Goal: Transaction & Acquisition: Download file/media

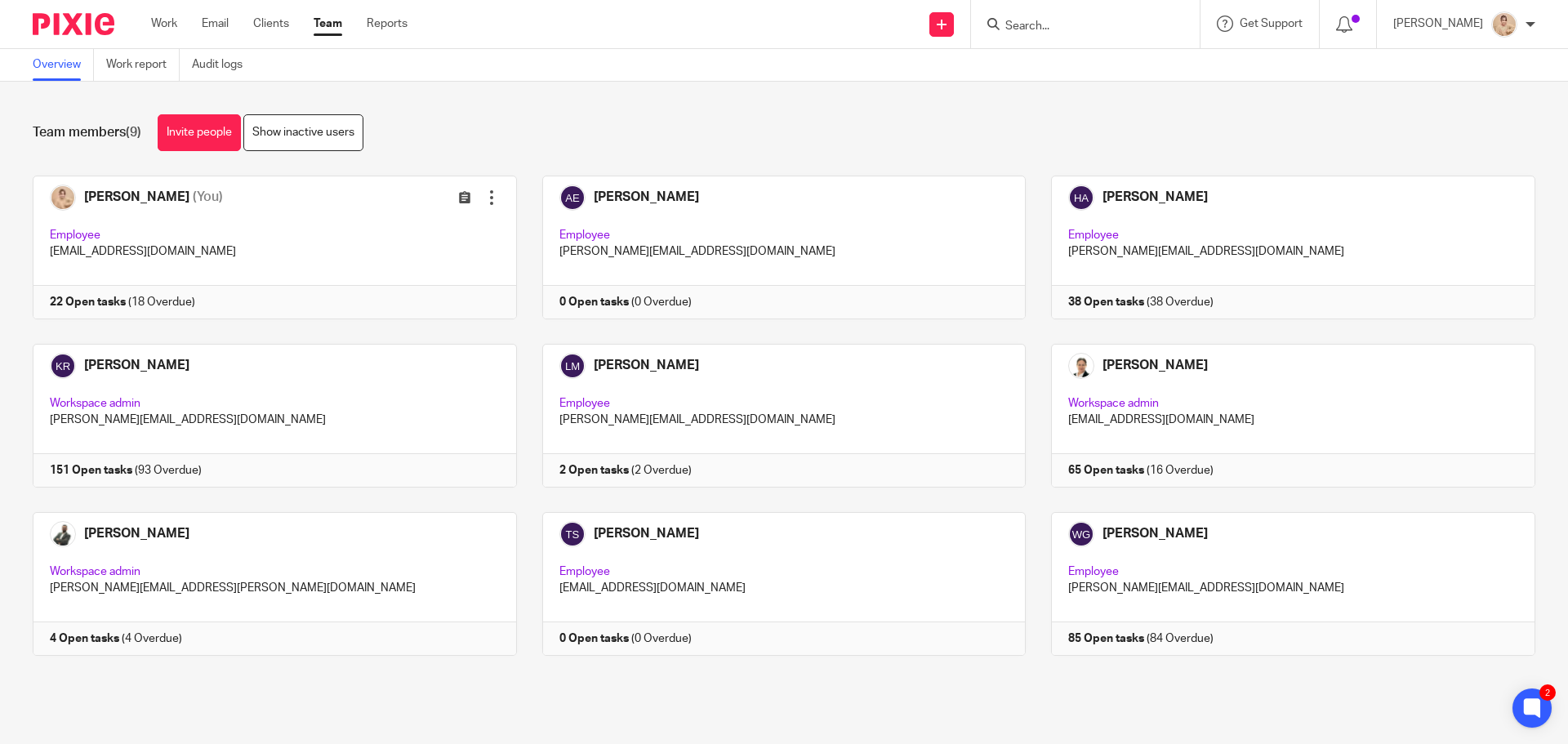
click at [1032, 18] on form at bounding box center [1090, 24] width 174 height 21
click at [1051, 28] on input "Search" at bounding box center [1077, 27] width 147 height 15
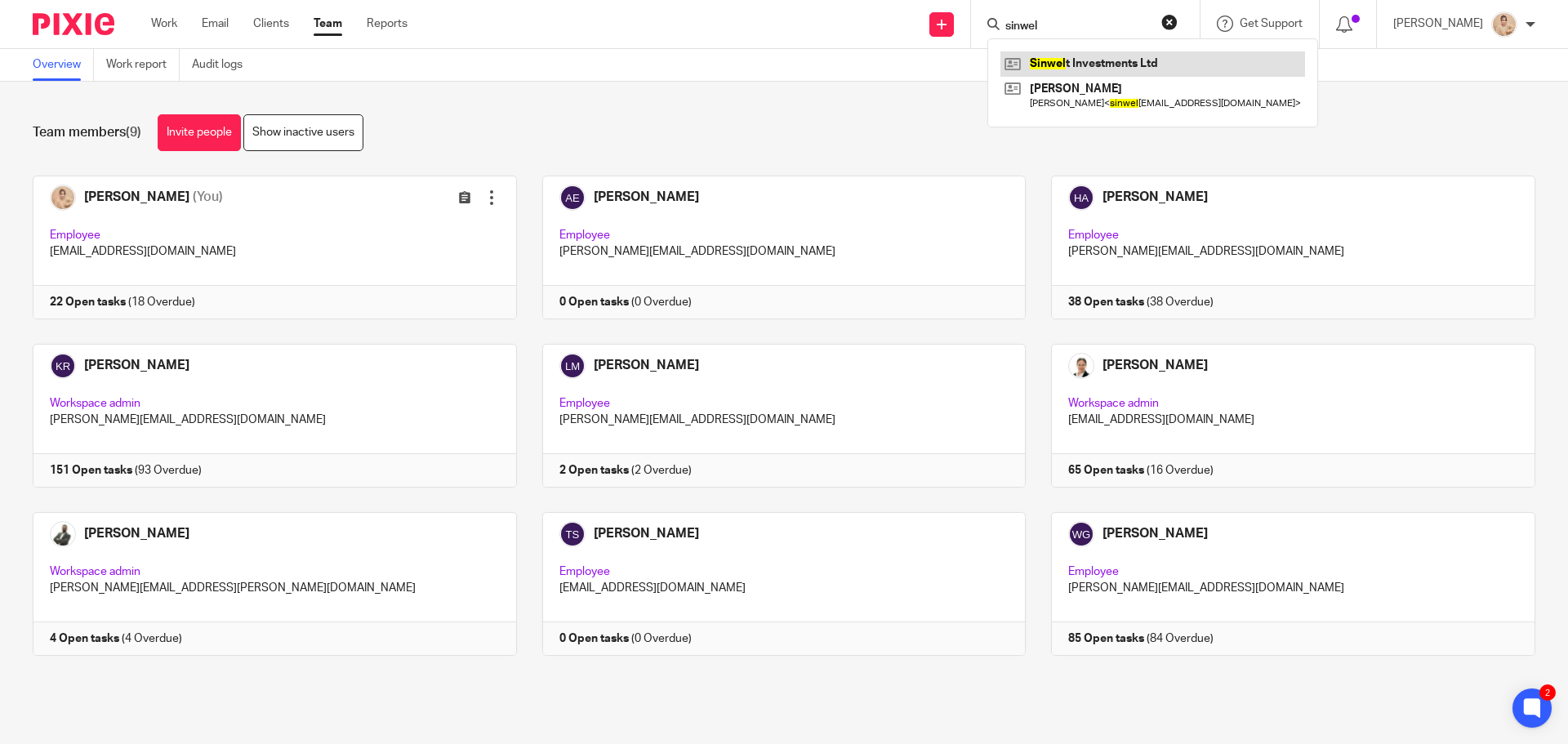
type input "sinwel"
click at [1083, 59] on link at bounding box center [1153, 64] width 304 height 24
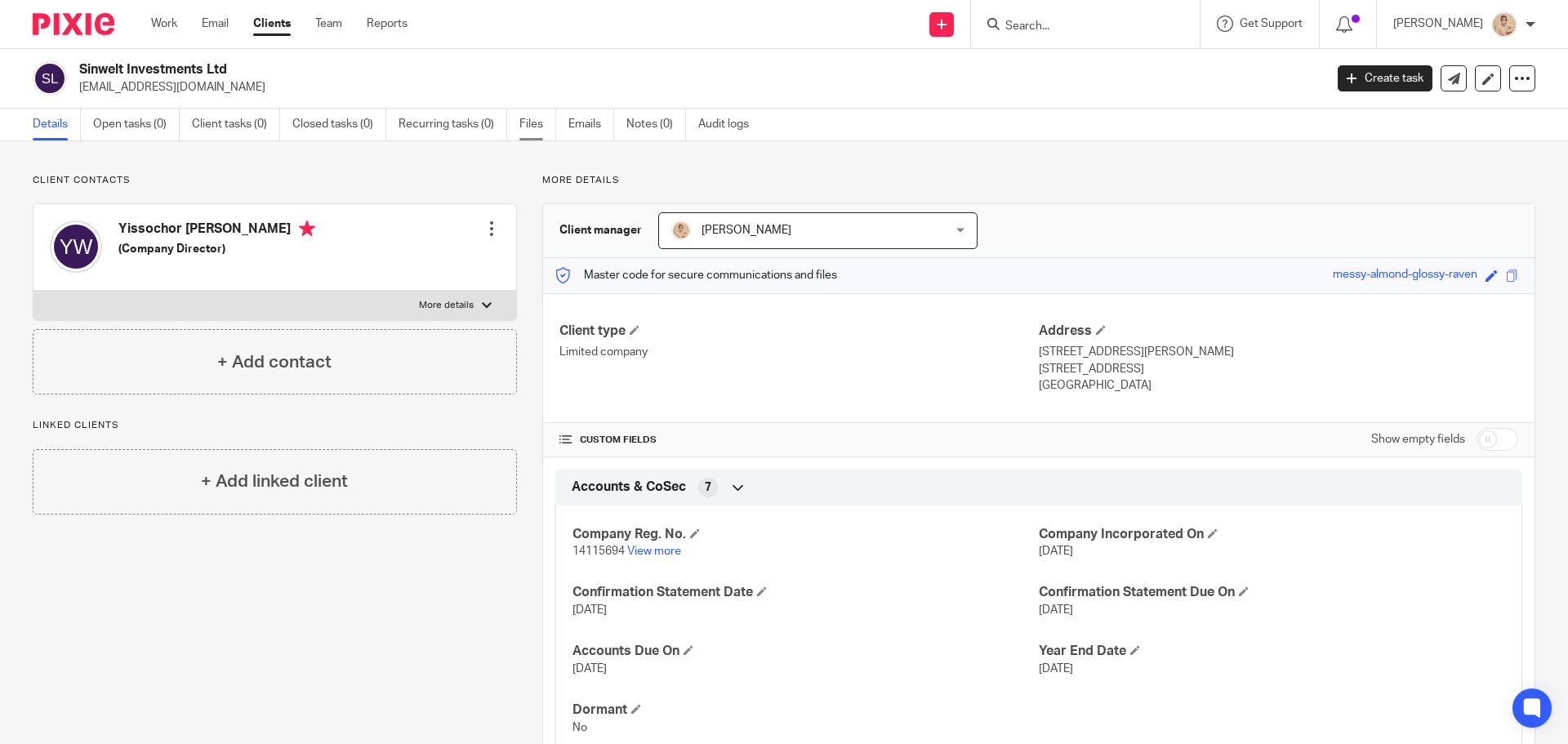
click at [537, 126] on link "Files" at bounding box center [537, 125] width 37 height 32
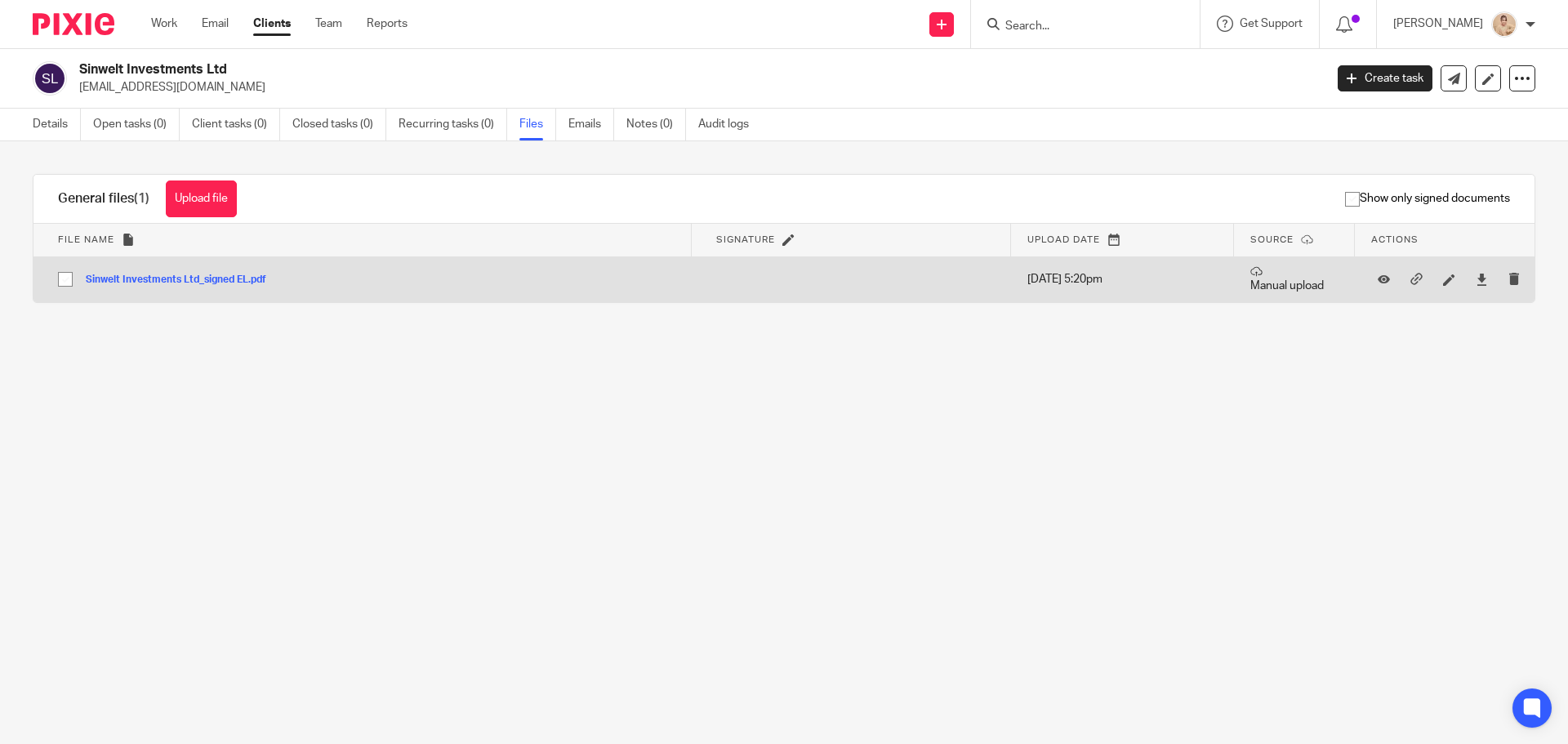
click at [197, 279] on button "Sinwelt Investments Ltd_signed EL.pdf" at bounding box center [181, 280] width 193 height 11
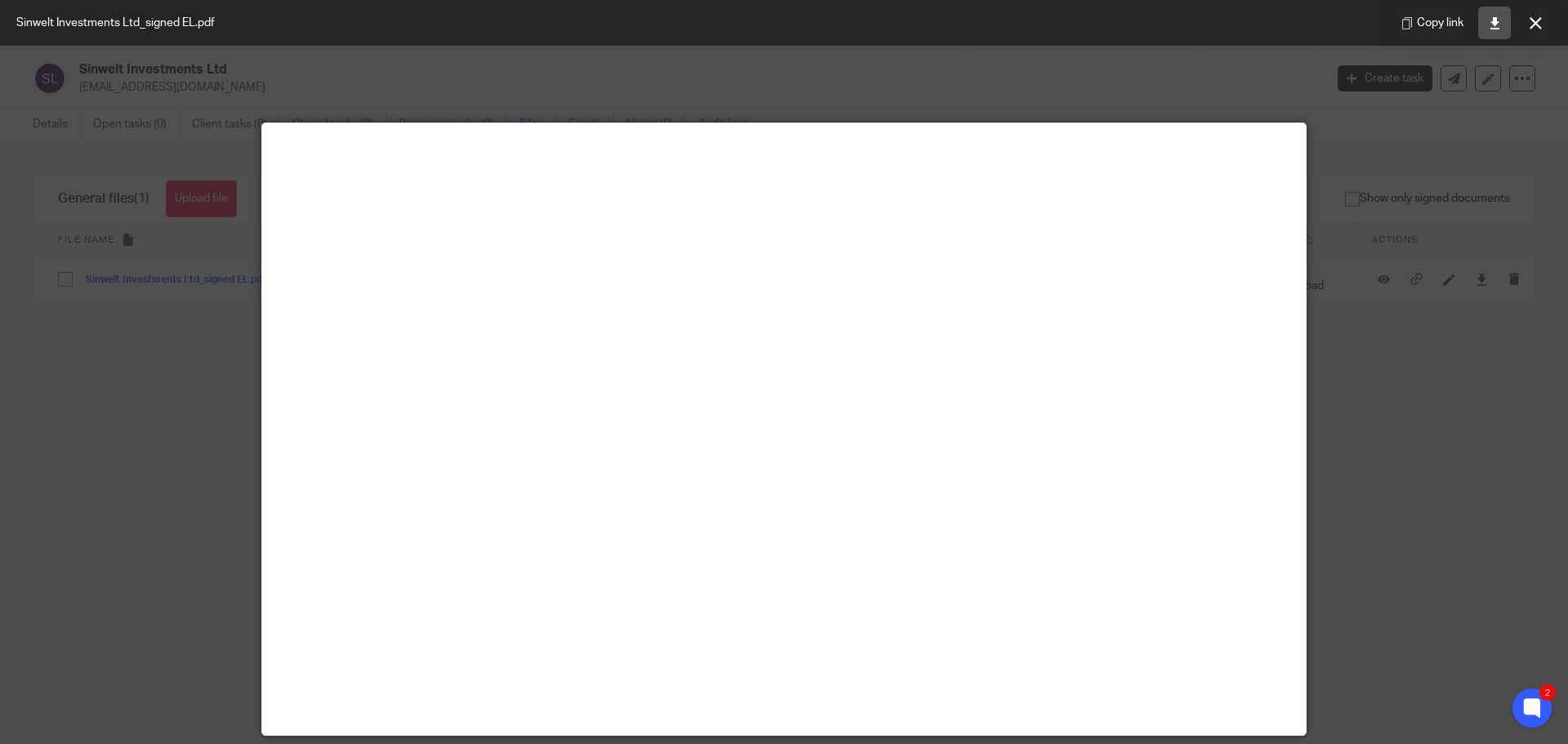
click at [1496, 27] on icon at bounding box center [1495, 23] width 12 height 12
